Goal: Communication & Community: Answer question/provide support

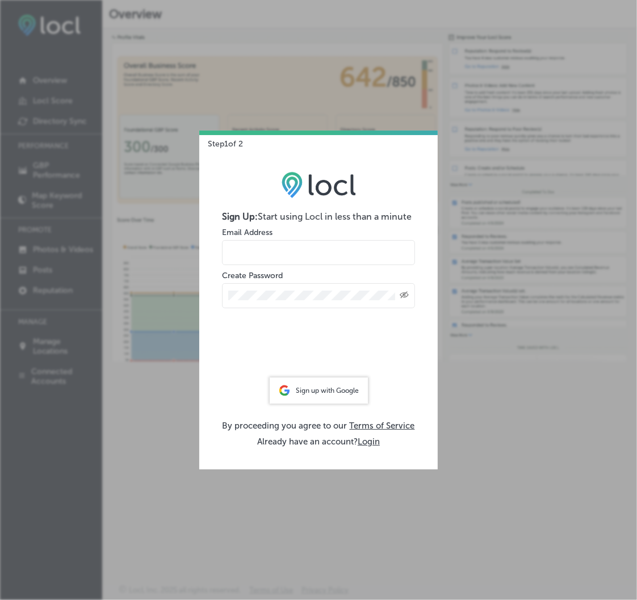
type input "Garcia"
click at [303, 388] on div "Sign up with Google" at bounding box center [319, 391] width 98 height 26
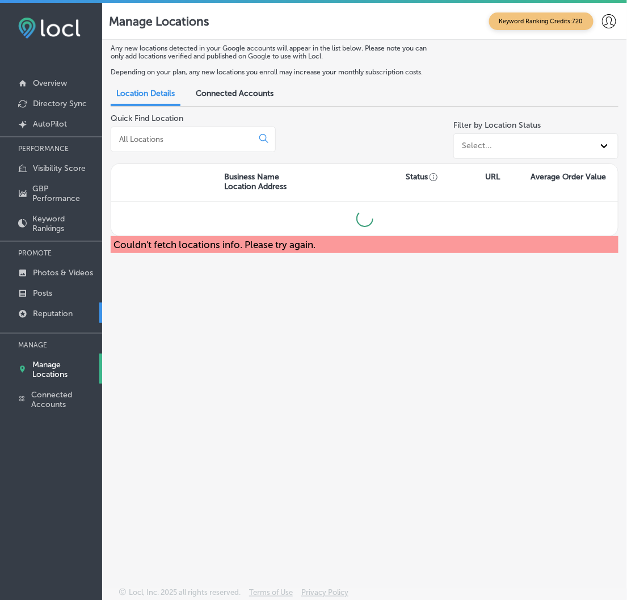
click at [56, 307] on link "Reputation" at bounding box center [51, 313] width 102 height 20
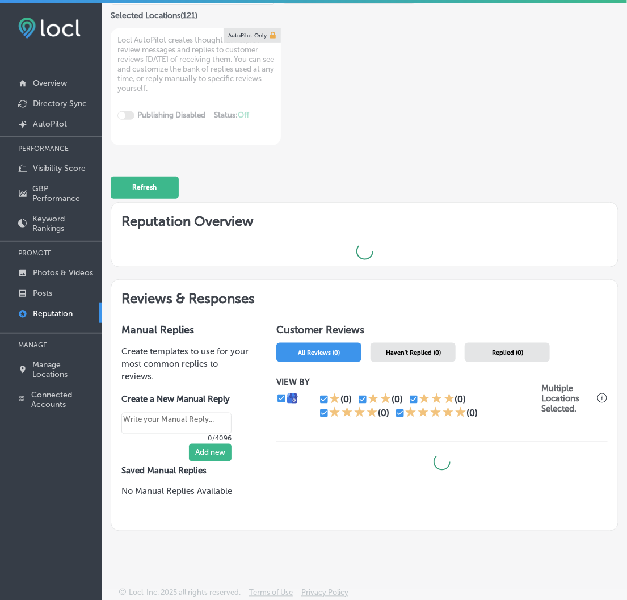
scroll to position [123, 0]
click at [403, 349] on span "Haven't Replied (0)" at bounding box center [413, 352] width 55 height 7
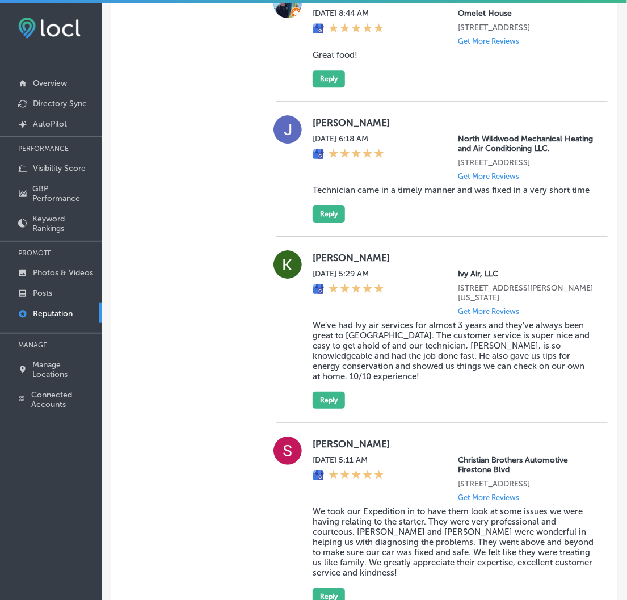
scroll to position [944, 0]
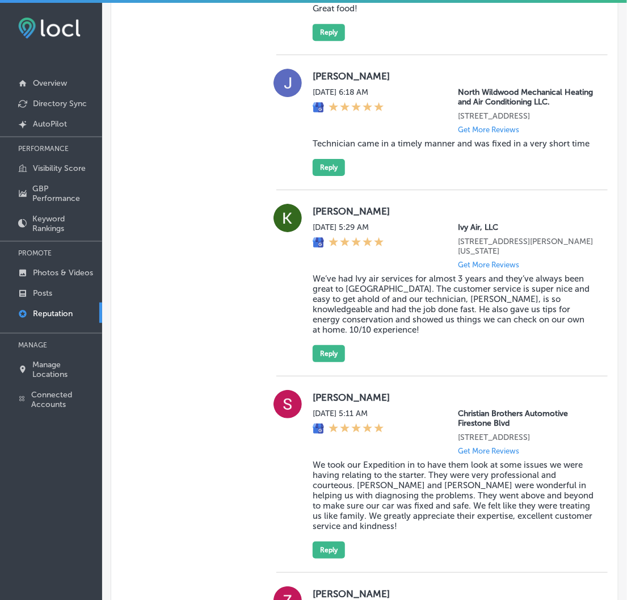
click at [308, 224] on div "[PERSON_NAME][GEOGRAPHIC_DATA][DATE] 5:29 AM Ivy Air, LLC [STREET_ADDRESS][PERS…" at bounding box center [443, 283] width 332 height 158
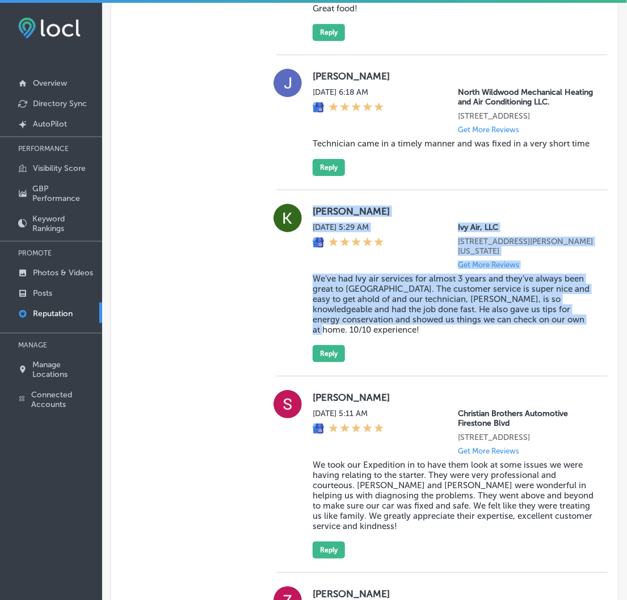
drag, startPoint x: 308, startPoint y: 224, endPoint x: 582, endPoint y: 360, distance: 306.0
click at [582, 360] on div "[PERSON_NAME][GEOGRAPHIC_DATA][DATE] 5:29 AM Ivy Air, LLC [STREET_ADDRESS][PERS…" at bounding box center [443, 283] width 332 height 158
copy div "[PERSON_NAME][GEOGRAPHIC_DATA][DATE] 5:29 AM Ivy Air, LLC [STREET_ADDRESS][PERS…"
click at [323, 362] on button "Reply" at bounding box center [329, 353] width 32 height 17
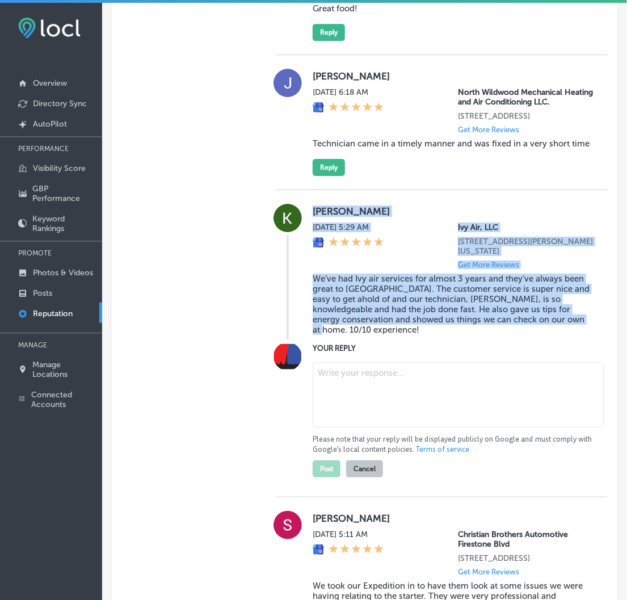
type textarea "x"
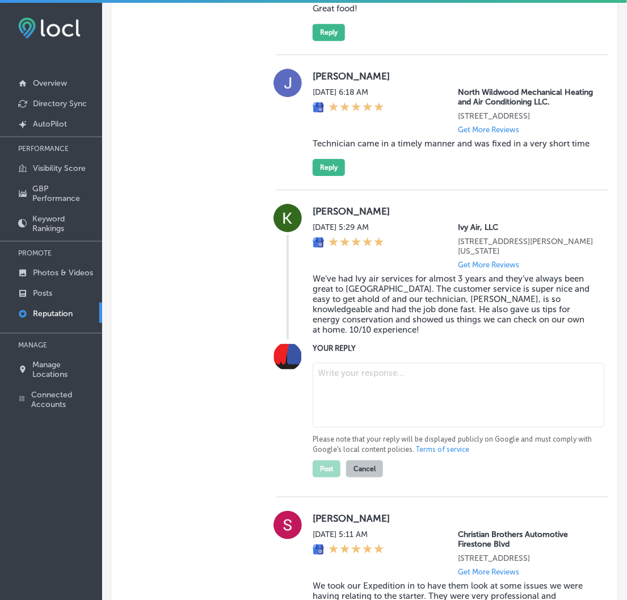
click at [337, 404] on textarea at bounding box center [459, 395] width 292 height 65
paste textarea "Thank you for the fantastic review, [PERSON_NAME]! We’re thrilled to hear that …"
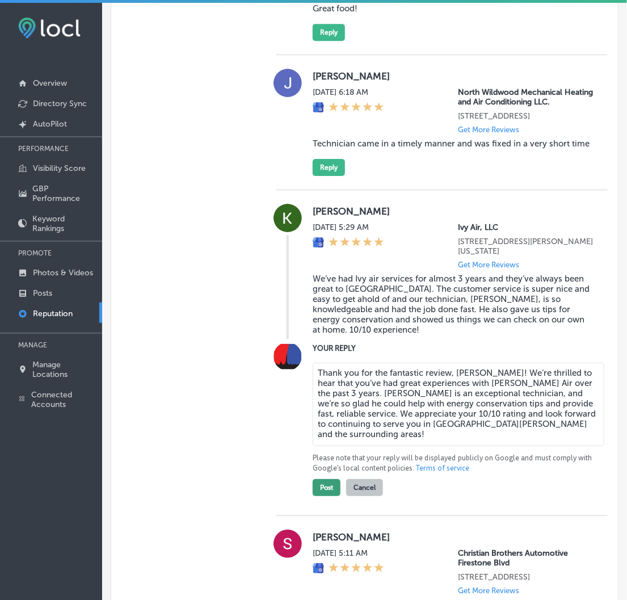
type textarea "Thank you for the fantastic review, [PERSON_NAME]! We’re thrilled to hear that …"
click at [325, 493] on button "Post" at bounding box center [327, 487] width 28 height 17
type textarea "x"
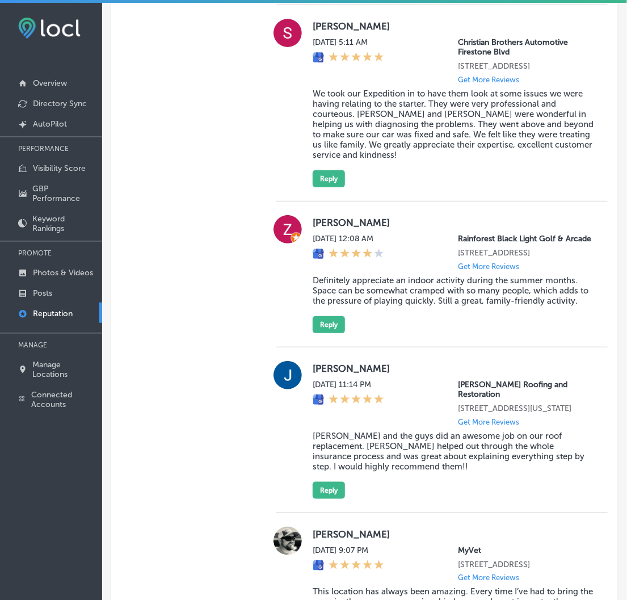
scroll to position [1133, 0]
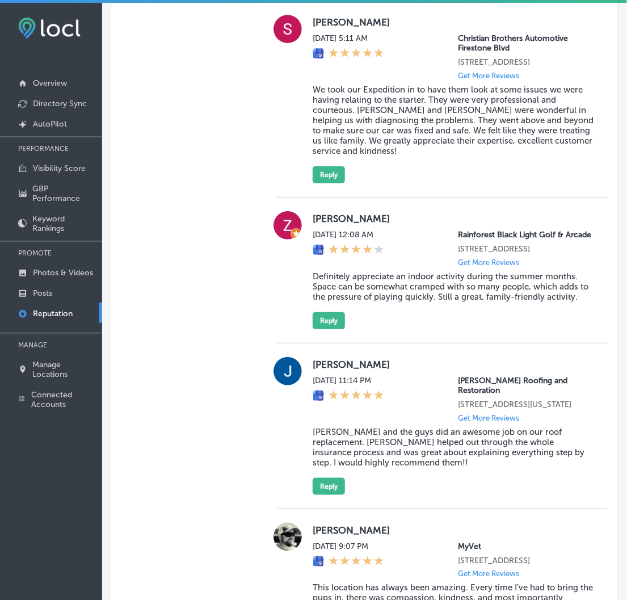
click at [313, 224] on label "[PERSON_NAME]" at bounding box center [454, 218] width 282 height 11
click at [309, 242] on div "[PERSON_NAME] [DATE] 12:08 AM [GEOGRAPHIC_DATA] 11394 US-[GEOGRAPHIC_DATA] Get …" at bounding box center [443, 270] width 332 height 118
click at [307, 241] on div "[PERSON_NAME] [DATE] 12:08 AM [GEOGRAPHIC_DATA] 11394 US-[GEOGRAPHIC_DATA] Get …" at bounding box center [443, 270] width 332 height 118
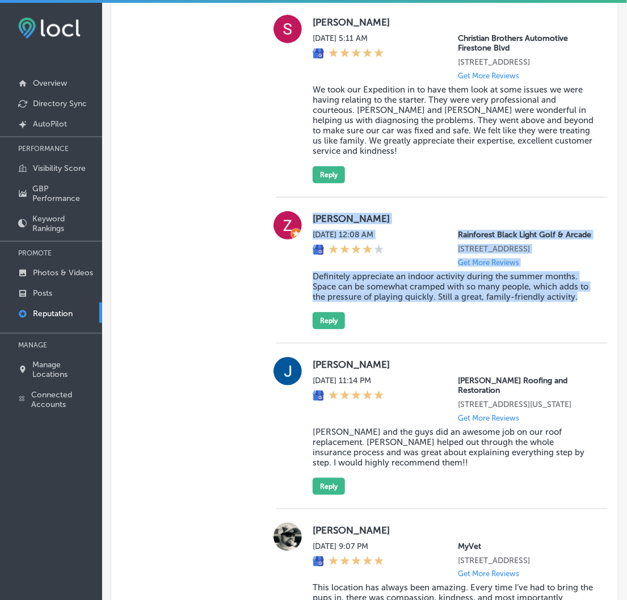
drag, startPoint x: 308, startPoint y: 242, endPoint x: 622, endPoint y: 364, distance: 336.4
click at [622, 364] on div "AutoPilot Reputation Manager Keyword Ranking Credits: 720 Monitor & Respond Aut…" at bounding box center [364, 303] width 525 height 600
copy div "[PERSON_NAME] [DATE] 12:08 AM [GEOGRAPHIC_DATA] 11394 US-[GEOGRAPHIC_DATA] Get …"
click at [324, 329] on button "Reply" at bounding box center [329, 320] width 32 height 17
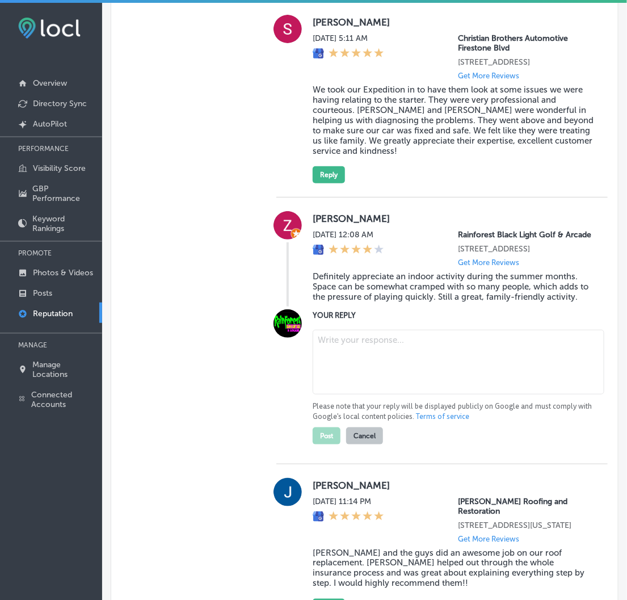
click at [348, 394] on textarea at bounding box center [459, 362] width 292 height 65
paste textarea "Thank you, [PERSON_NAME], for the thoughtful review! We're so glad you enjoyed …"
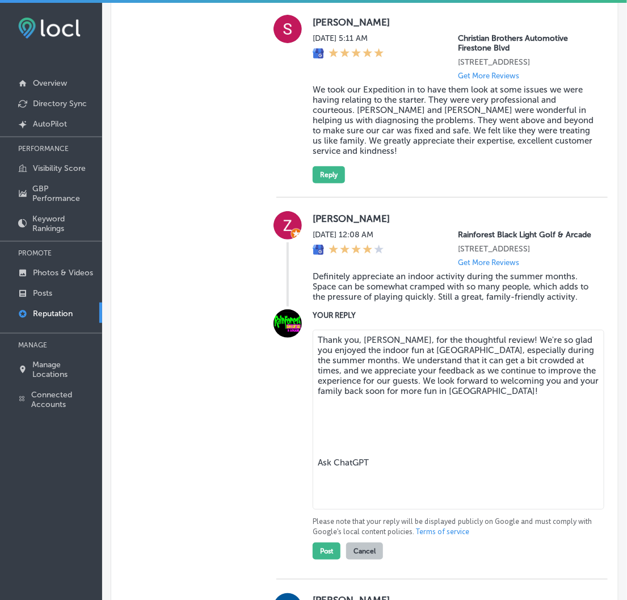
click at [371, 510] on textarea "Thank you, [PERSON_NAME], for the thoughtful review! We're so glad you enjoyed …" at bounding box center [459, 420] width 292 height 180
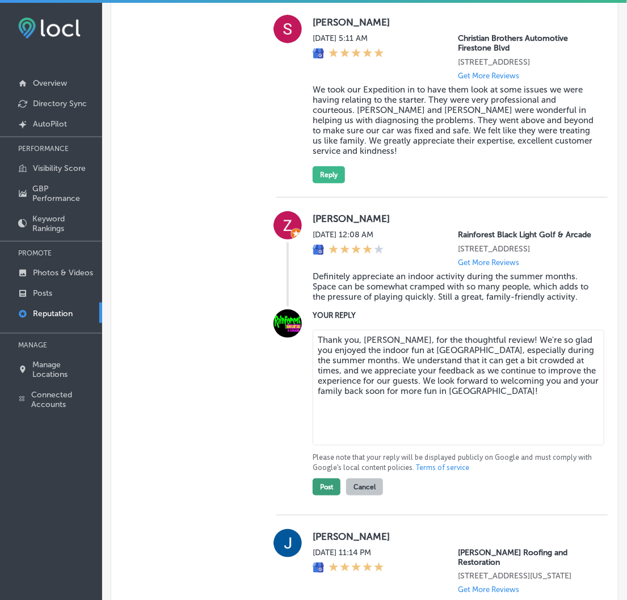
type textarea "Thank you, [PERSON_NAME], for the thoughtful review! We're so glad you enjoyed …"
click at [327, 496] on button "Post" at bounding box center [327, 487] width 28 height 17
type textarea "x"
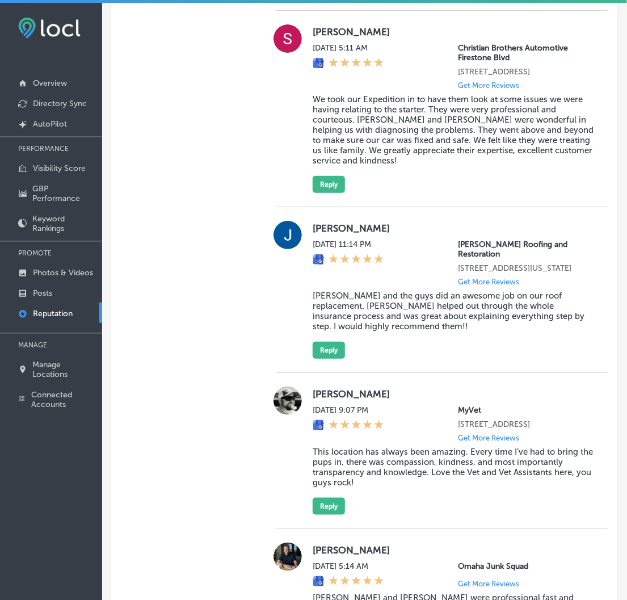
scroll to position [1196, 0]
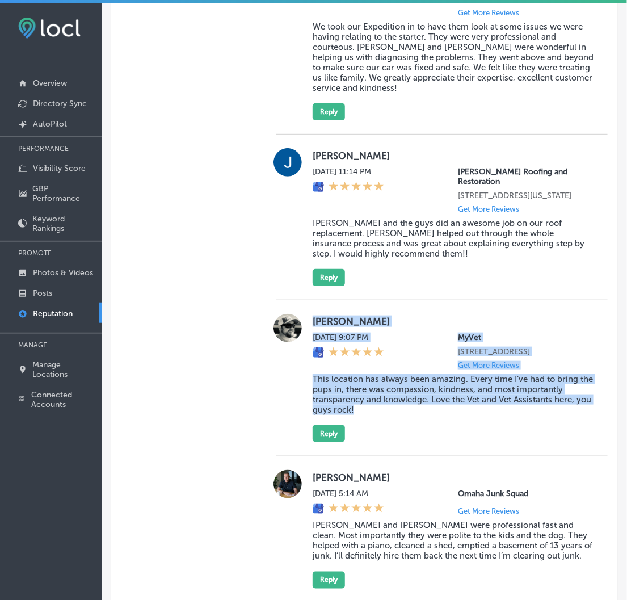
drag, startPoint x: 311, startPoint y: 342, endPoint x: 526, endPoint y: 445, distance: 239.2
click at [526, 442] on div "[PERSON_NAME][DATE] 9:07 PM MyVet [STREET_ADDRESS] Get More Reviews This locati…" at bounding box center [454, 378] width 282 height 128
copy div "[PERSON_NAME][DATE] 9:07 PM MyVet [STREET_ADDRESS] Get More Reviews This locati…"
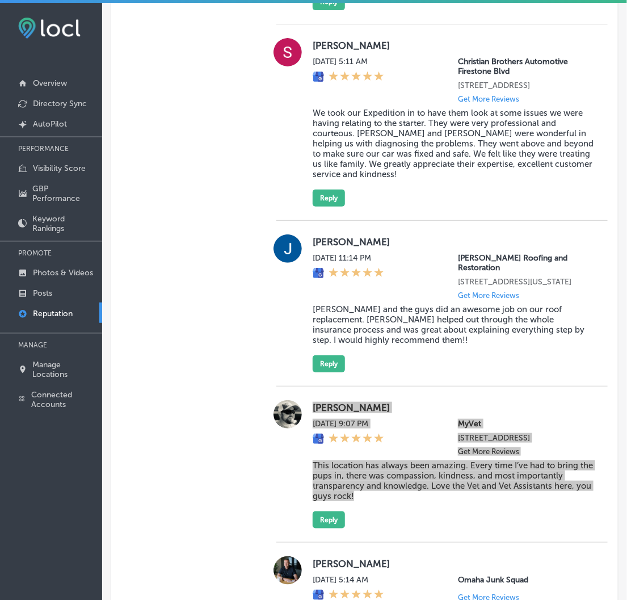
scroll to position [1133, 0]
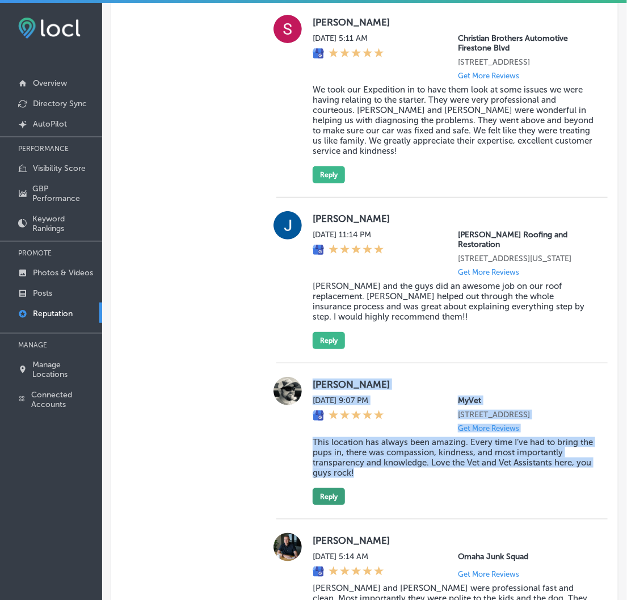
click at [329, 505] on button "Reply" at bounding box center [329, 496] width 32 height 17
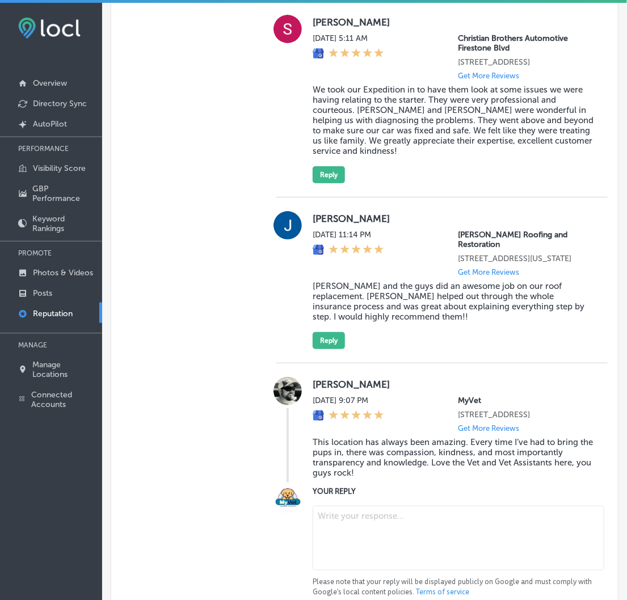
click at [340, 555] on textarea at bounding box center [459, 538] width 292 height 65
paste textarea "Thank you so much for the fantastic review, [PERSON_NAME]! We're so happy to he…"
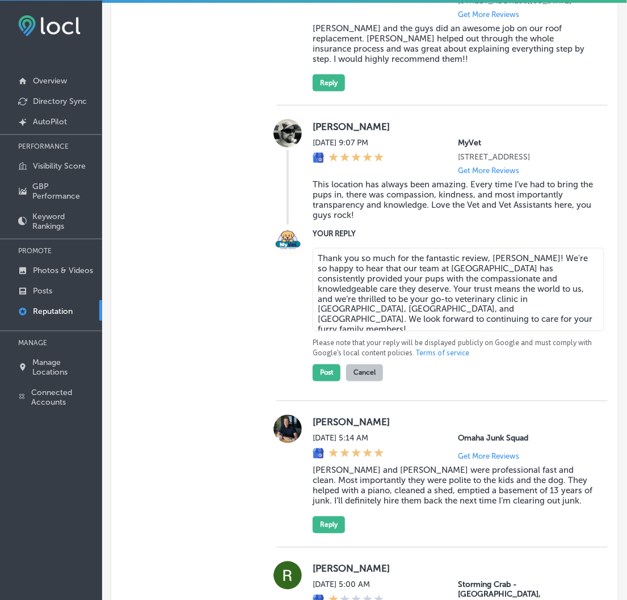
scroll to position [1389, 0]
type textarea "Thank you so much for the fantastic review, [PERSON_NAME]! We're so happy to he…"
click at [322, 381] on button "Post" at bounding box center [327, 372] width 28 height 17
type textarea "x"
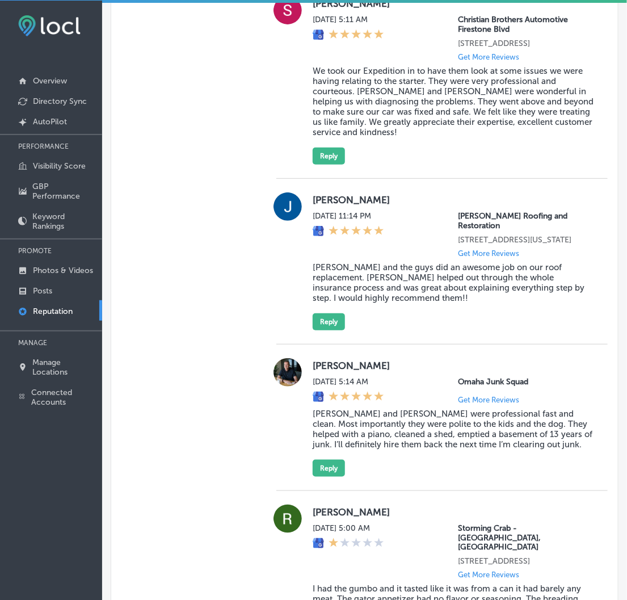
scroll to position [1137, 0]
